Goal: Transaction & Acquisition: Obtain resource

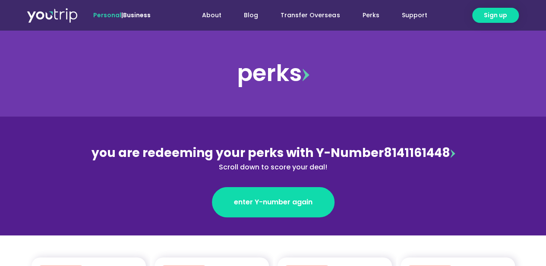
scroll to position [187, 0]
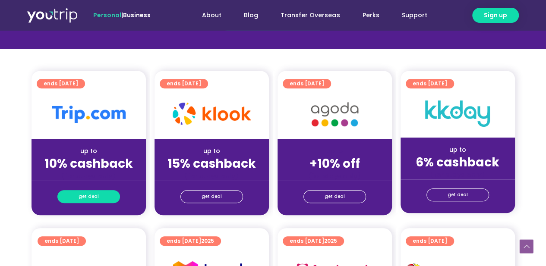
click at [88, 199] on span "get deal" at bounding box center [89, 197] width 20 height 12
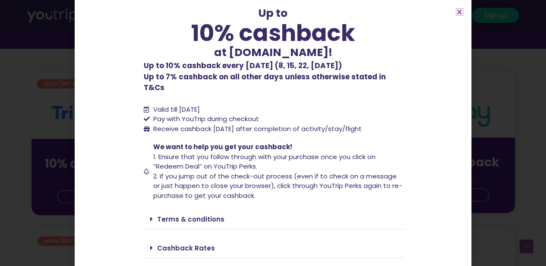
scroll to position [52, 0]
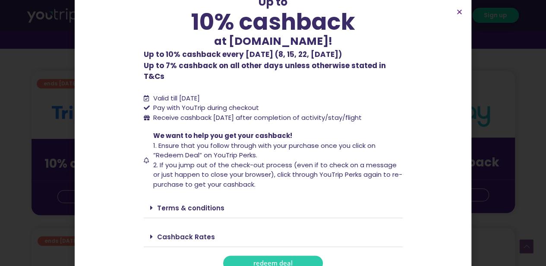
click at [180, 233] on link "Cashback Rates" at bounding box center [186, 237] width 58 height 9
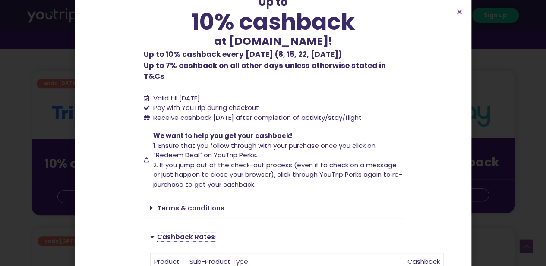
scroll to position [239, 0]
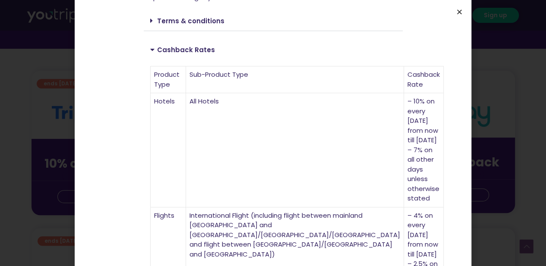
click at [461, 12] on icon "Close" at bounding box center [459, 12] width 6 height 6
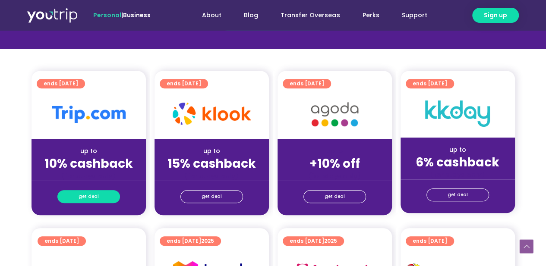
click at [90, 198] on span "get deal" at bounding box center [89, 197] width 20 height 12
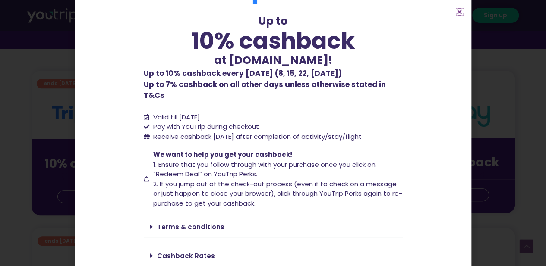
scroll to position [52, 0]
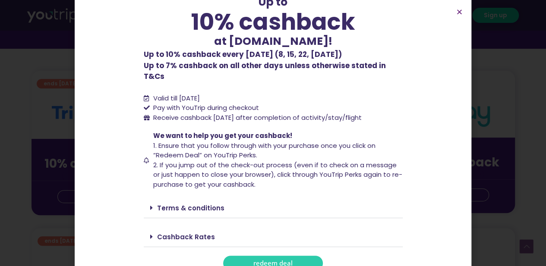
click at [226, 215] on div "Up to 10% cashback at [DOMAIN_NAME]! Up to 10% cashback at [DOMAIN_NAME]! Up to…" at bounding box center [273, 116] width 259 height 310
click at [211, 227] on div "Cashback Rates" at bounding box center [273, 237] width 259 height 20
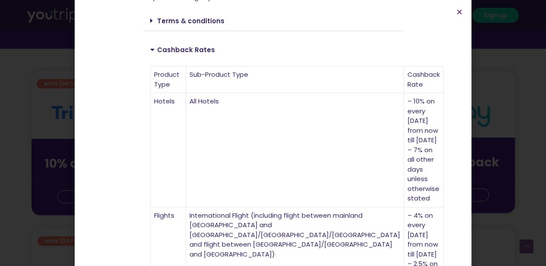
scroll to position [370, 0]
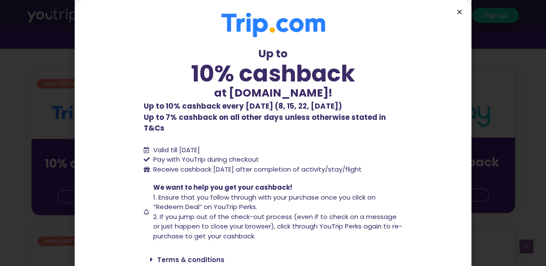
click at [458, 11] on icon "Close" at bounding box center [459, 12] width 6 height 6
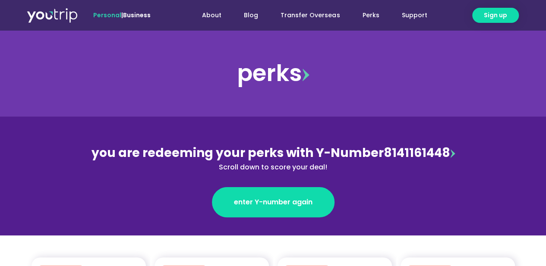
scroll to position [187, 0]
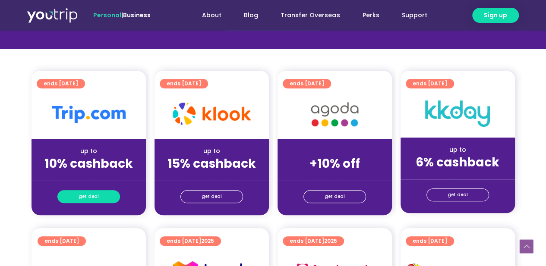
click at [92, 198] on span "get deal" at bounding box center [89, 197] width 20 height 12
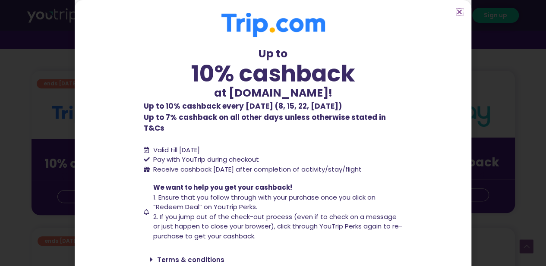
scroll to position [52, 0]
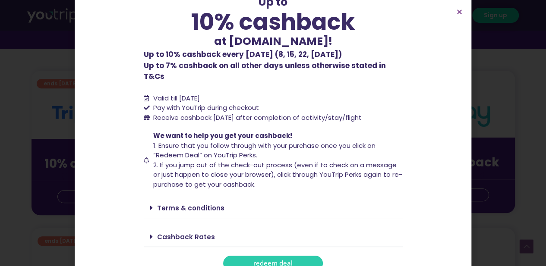
click at [189, 233] on link "Cashback Rates" at bounding box center [186, 237] width 58 height 9
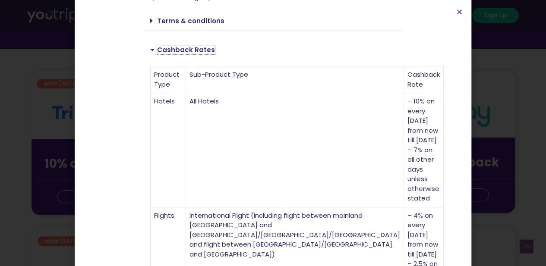
scroll to position [370, 0]
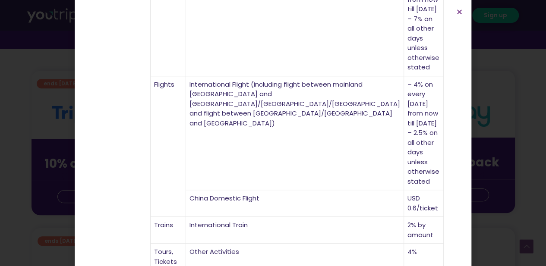
click at [462, 13] on icon "Close" at bounding box center [459, 12] width 6 height 6
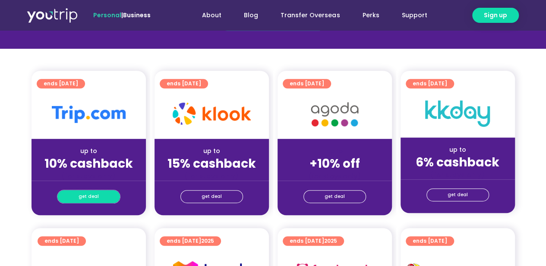
scroll to position [0, 0]
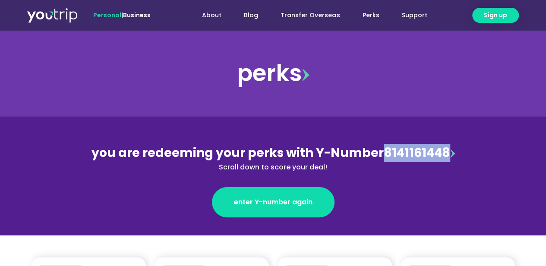
drag, startPoint x: 382, startPoint y: 153, endPoint x: 443, endPoint y: 148, distance: 61.1
click at [443, 148] on div "you are redeeming your perks with Y-Number 8141161448 Scroll down to score your…" at bounding box center [273, 158] width 375 height 28
copy div "8141161448"
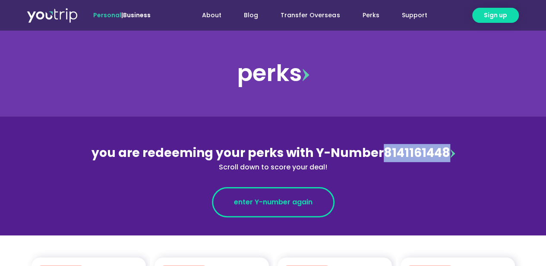
click at [287, 209] on link "enter Y-number again" at bounding box center [273, 202] width 123 height 30
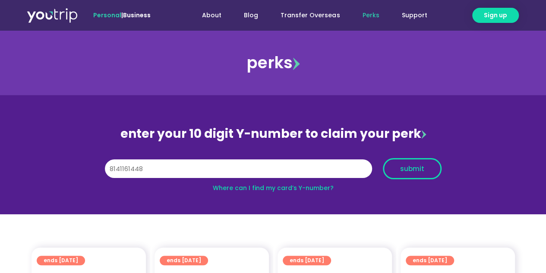
type input "8141161448"
click at [409, 169] on span "submit" at bounding box center [412, 168] width 24 height 6
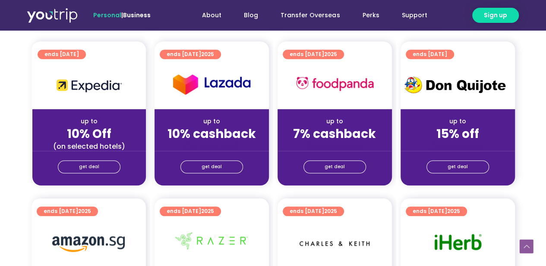
scroll to position [187, 0]
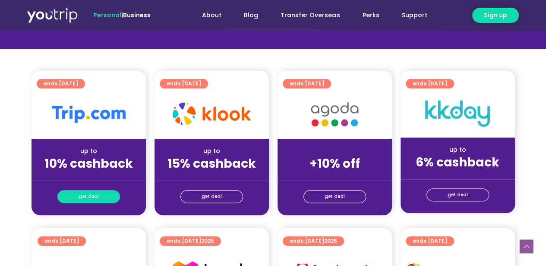
click at [84, 196] on span "get deal" at bounding box center [89, 197] width 20 height 12
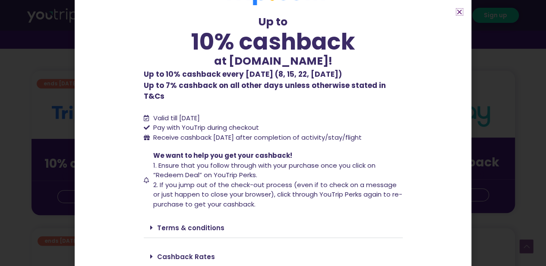
scroll to position [52, 0]
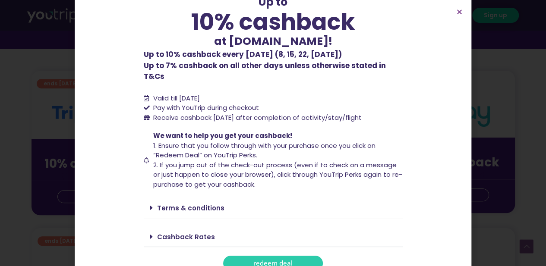
click at [160, 233] on link "Cashback Rates" at bounding box center [186, 237] width 58 height 9
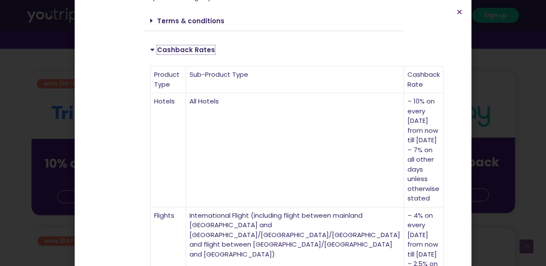
scroll to position [370, 0]
